Goal: Transaction & Acquisition: Subscribe to service/newsletter

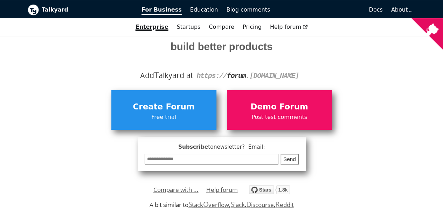
scroll to position [96, 0]
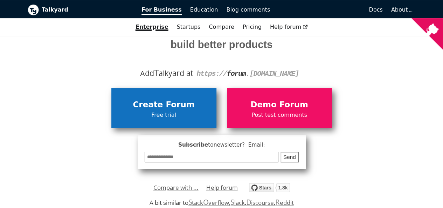
click at [155, 110] on span "Free trial" at bounding box center [164, 114] width 98 height 9
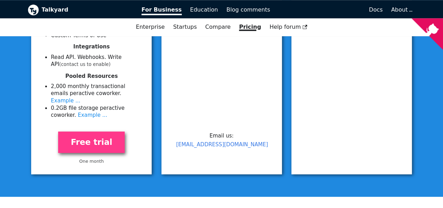
scroll to position [361, 0]
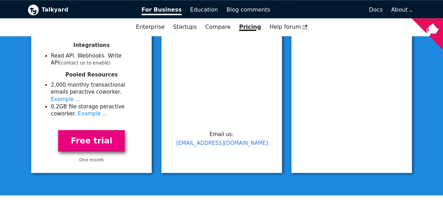
click at [91, 133] on link "Free trial" at bounding box center [91, 140] width 67 height 21
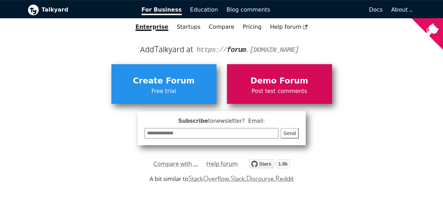
scroll to position [121, 0]
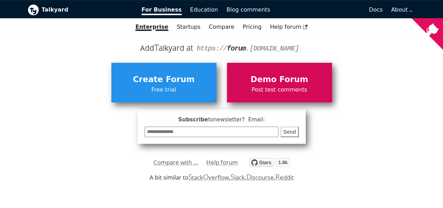
click at [271, 84] on span "Demo Forum" at bounding box center [279, 79] width 98 height 13
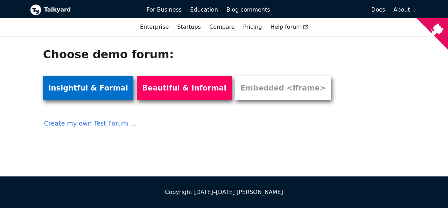
click at [88, 93] on link "Insightful & Formal" at bounding box center [88, 88] width 90 height 24
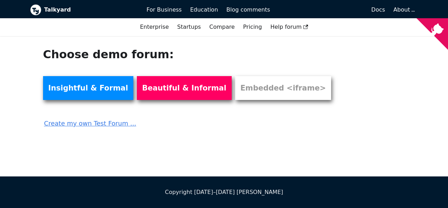
click at [90, 124] on link "Create my own Test Forum ..." at bounding box center [186, 120] width 287 height 15
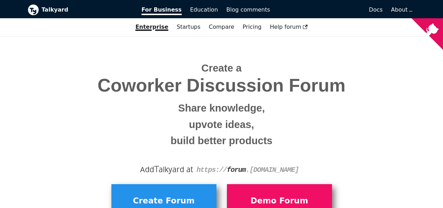
scroll to position [83, 0]
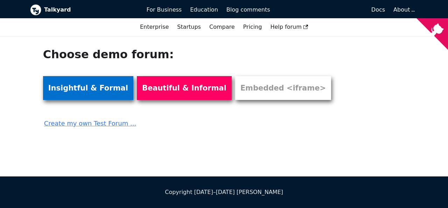
click at [102, 91] on link "Insightful & Formal" at bounding box center [88, 88] width 90 height 24
